Goal: Check status: Check status

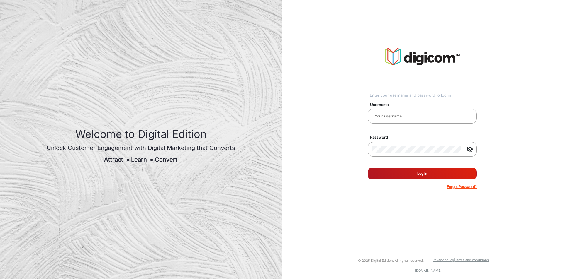
type input "[PERSON_NAME]"
click at [415, 175] on button "Log In" at bounding box center [421, 174] width 109 height 12
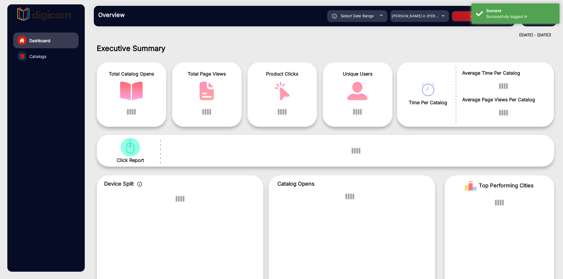
scroll to position [4, 0]
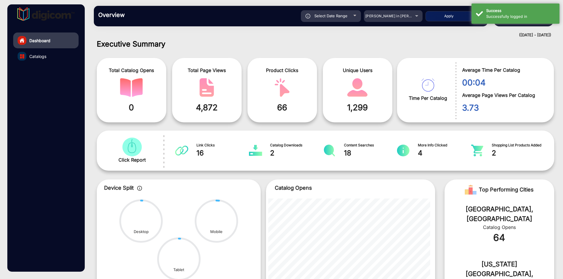
drag, startPoint x: 345, startPoint y: 187, endPoint x: 288, endPoint y: 165, distance: 61.7
click at [288, 165] on div "Click Report Link Clicks 16 Catalog Downloads 2 Content Searches 18 More Info C…" at bounding box center [325, 151] width 457 height 40
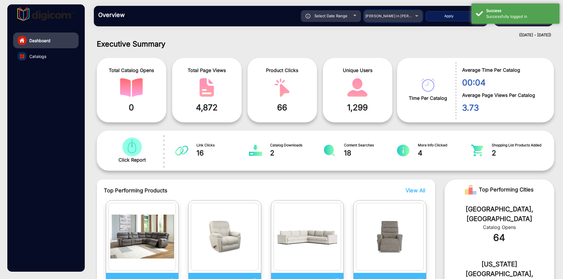
click at [386, 14] on span "[PERSON_NAME] in [PERSON_NAME]" at bounding box center [397, 16] width 65 height 4
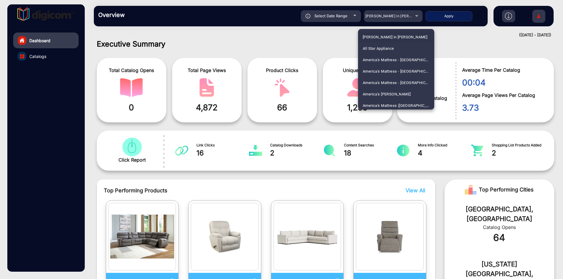
click at [409, 128] on div at bounding box center [281, 139] width 563 height 279
